Goal: Browse casually: Explore the website without a specific task or goal

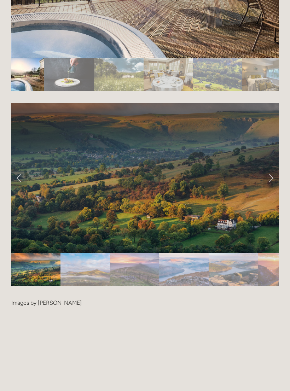
scroll to position [1400, 0]
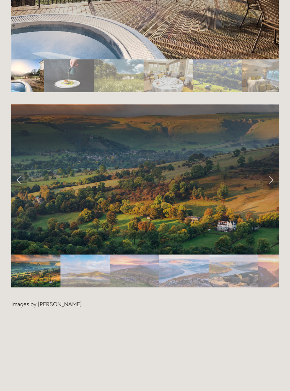
click at [268, 174] on link "Next Slide" at bounding box center [271, 179] width 16 height 21
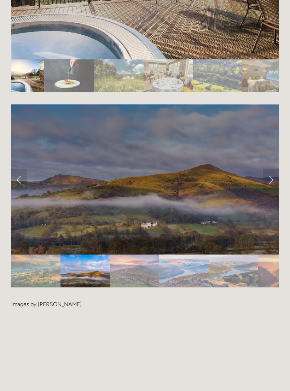
click at [274, 173] on link "Next Slide" at bounding box center [271, 179] width 16 height 21
click at [274, 172] on link "Next Slide" at bounding box center [271, 179] width 16 height 21
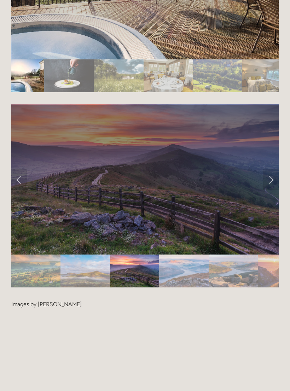
click at [270, 176] on link "Next Slide" at bounding box center [271, 179] width 16 height 21
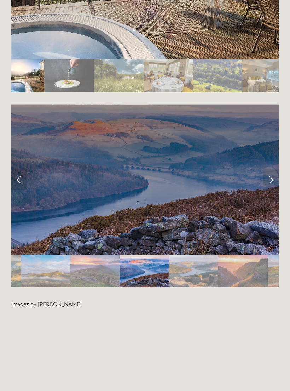
click at [274, 169] on link "Next Slide" at bounding box center [271, 179] width 16 height 21
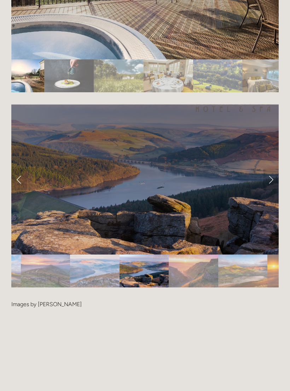
click at [268, 170] on link "Next Slide" at bounding box center [271, 179] width 16 height 21
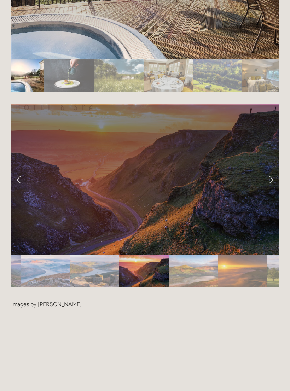
click at [275, 169] on link "Next Slide" at bounding box center [271, 179] width 16 height 21
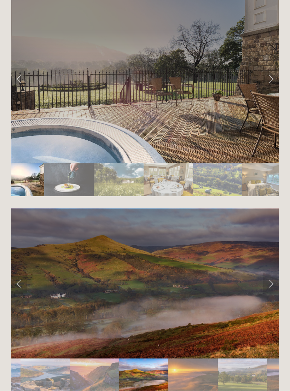
scroll to position [1296, 0]
click at [271, 75] on link "Next Slide" at bounding box center [271, 78] width 16 height 21
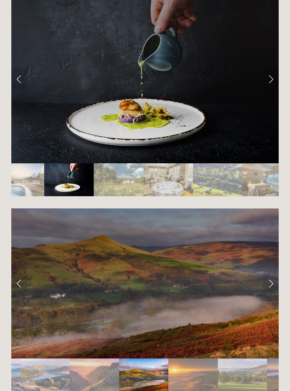
click at [271, 72] on link "Next Slide" at bounding box center [271, 78] width 16 height 21
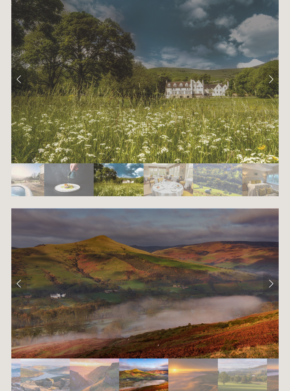
click at [273, 72] on link "Next Slide" at bounding box center [271, 78] width 16 height 21
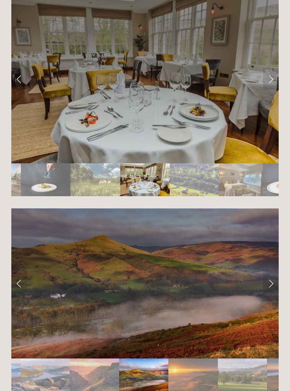
click at [269, 73] on link "Next Slide" at bounding box center [271, 78] width 16 height 21
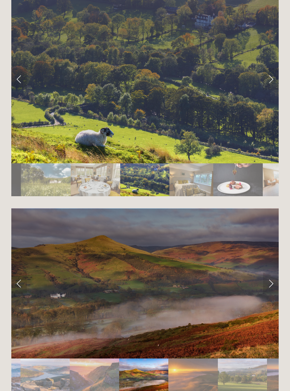
click at [273, 74] on link "Next Slide" at bounding box center [271, 78] width 16 height 21
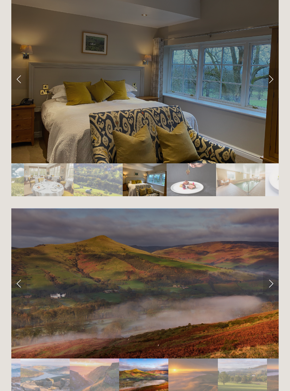
click at [274, 77] on link "Next Slide" at bounding box center [271, 78] width 16 height 21
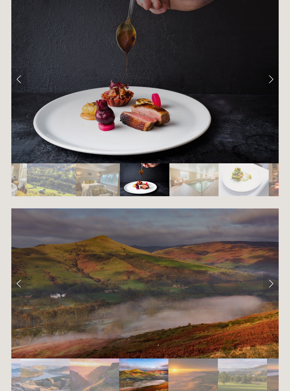
click at [278, 74] on link "Next Slide" at bounding box center [271, 78] width 16 height 21
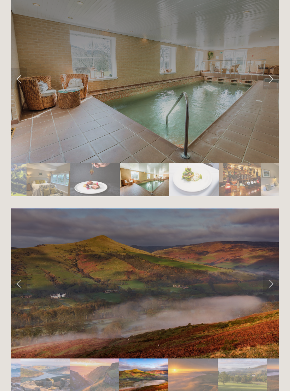
click at [277, 72] on link "Next Slide" at bounding box center [271, 78] width 16 height 21
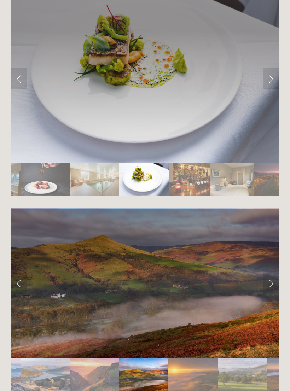
click at [275, 77] on link "Next Slide" at bounding box center [271, 78] width 16 height 21
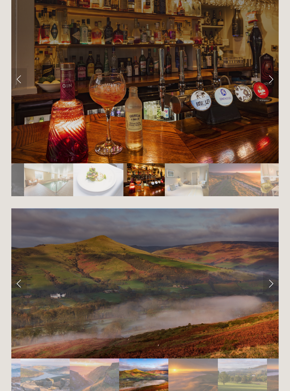
click at [267, 68] on link "Next Slide" at bounding box center [271, 78] width 16 height 21
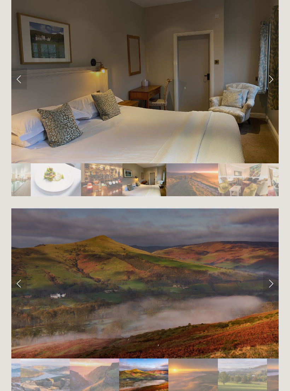
click at [272, 76] on link "Next Slide" at bounding box center [271, 78] width 16 height 21
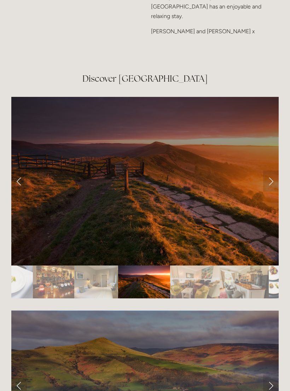
scroll to position [1176, 0]
